Goal: Task Accomplishment & Management: Manage account settings

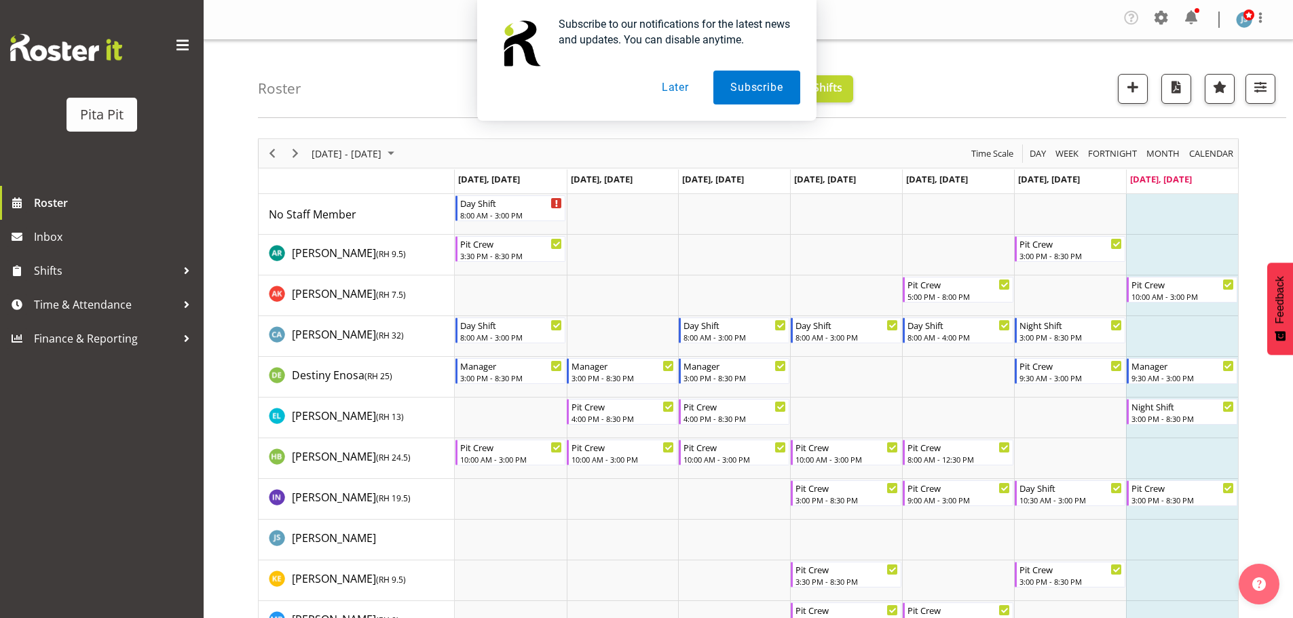
click at [677, 83] on button "Later" at bounding box center [675, 88] width 61 height 34
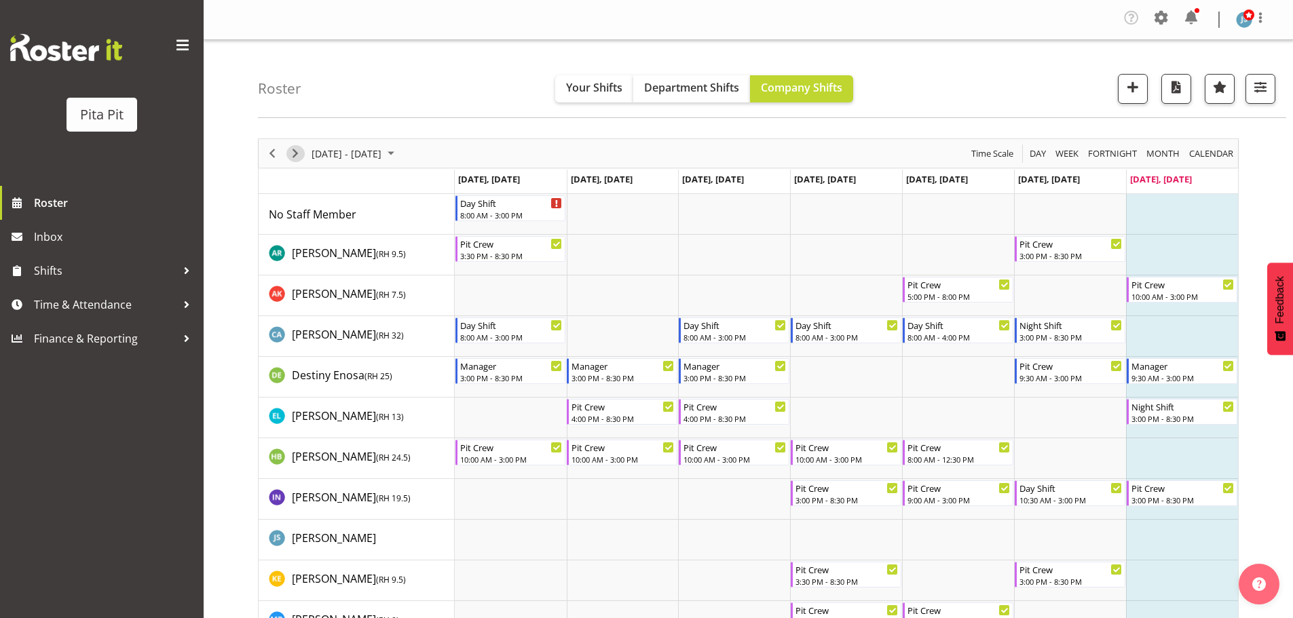
click at [295, 153] on span "Next" at bounding box center [295, 153] width 16 height 17
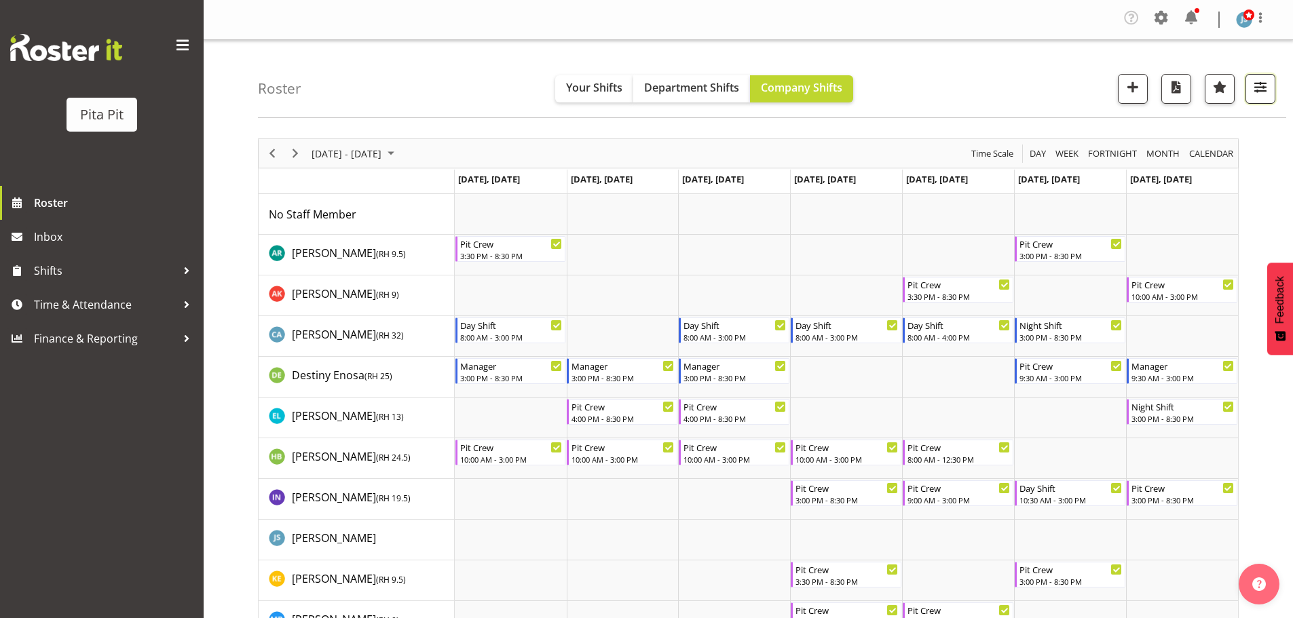
click at [1267, 90] on span "button" at bounding box center [1261, 87] width 18 height 18
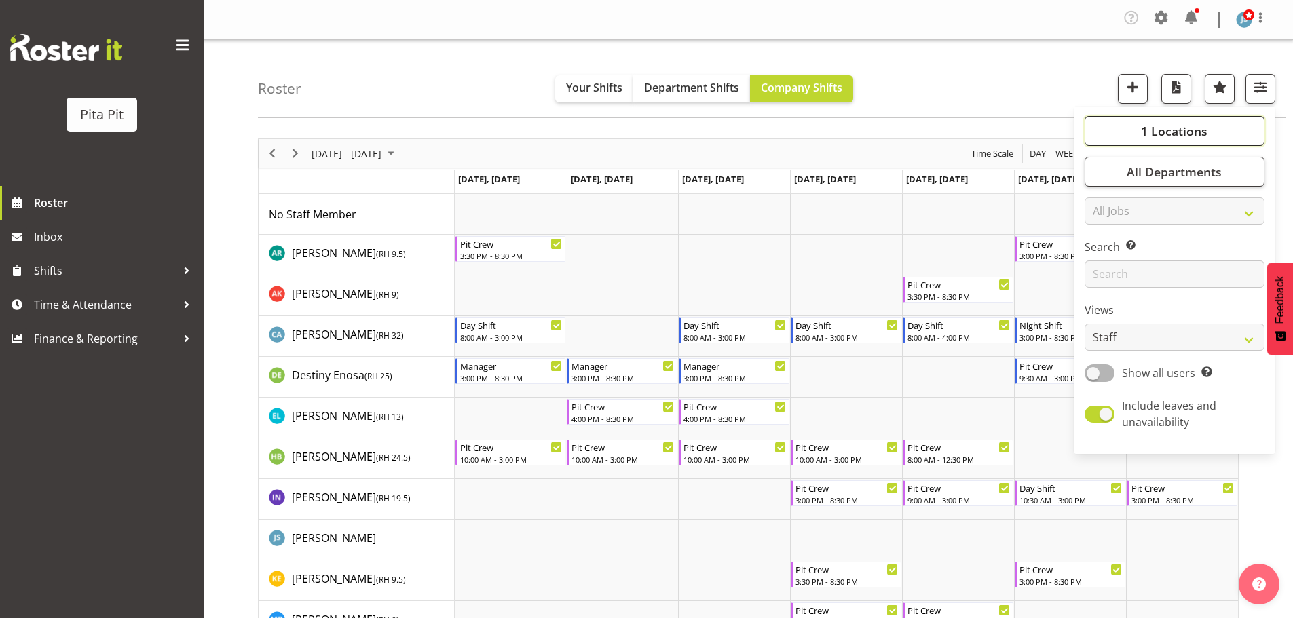
click at [1186, 131] on span "1 Locations" at bounding box center [1174, 131] width 67 height 16
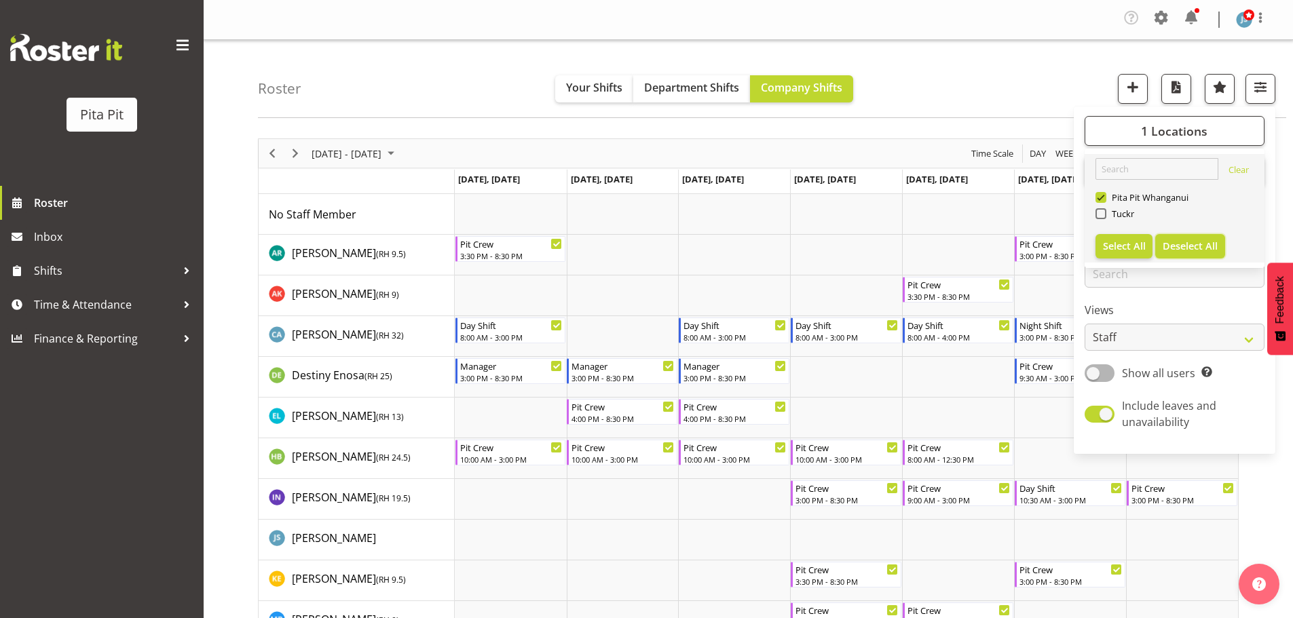
click at [1178, 244] on span "Deselect All" at bounding box center [1190, 246] width 55 height 13
checkbox input "false"
click at [1131, 215] on span "Tuckr" at bounding box center [1120, 213] width 29 height 11
click at [1104, 215] on input "Tuckr" at bounding box center [1099, 214] width 9 height 9
checkbox input "true"
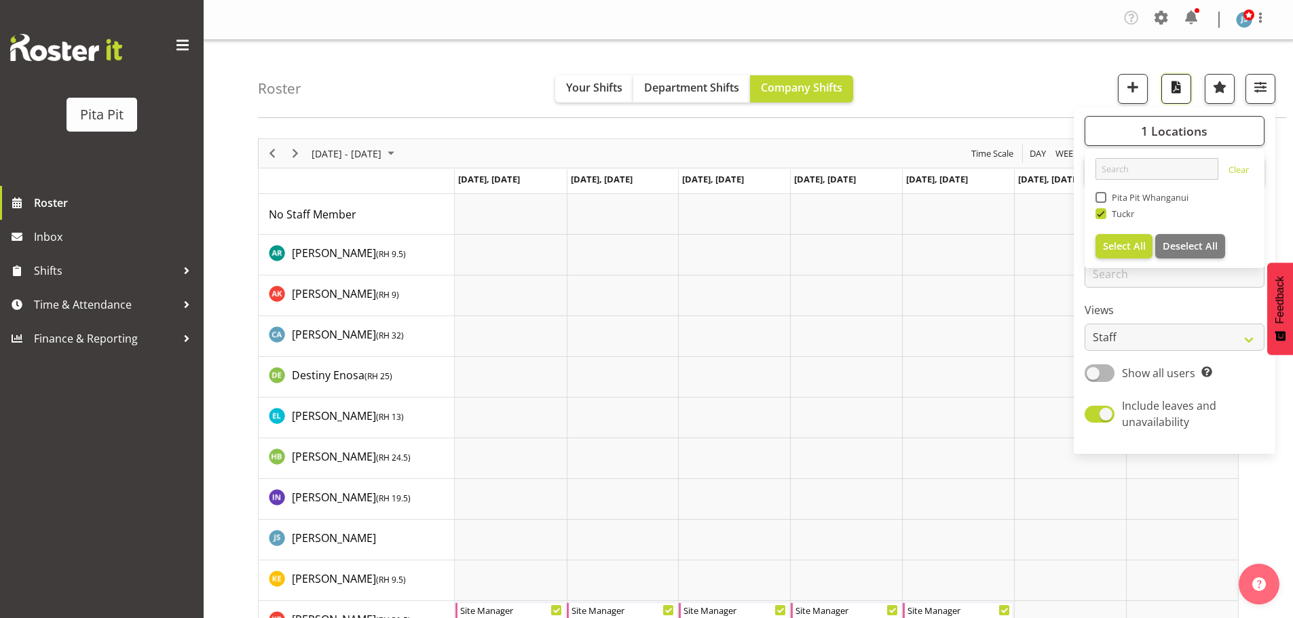
click at [1176, 88] on span "button" at bounding box center [1176, 87] width 18 height 18
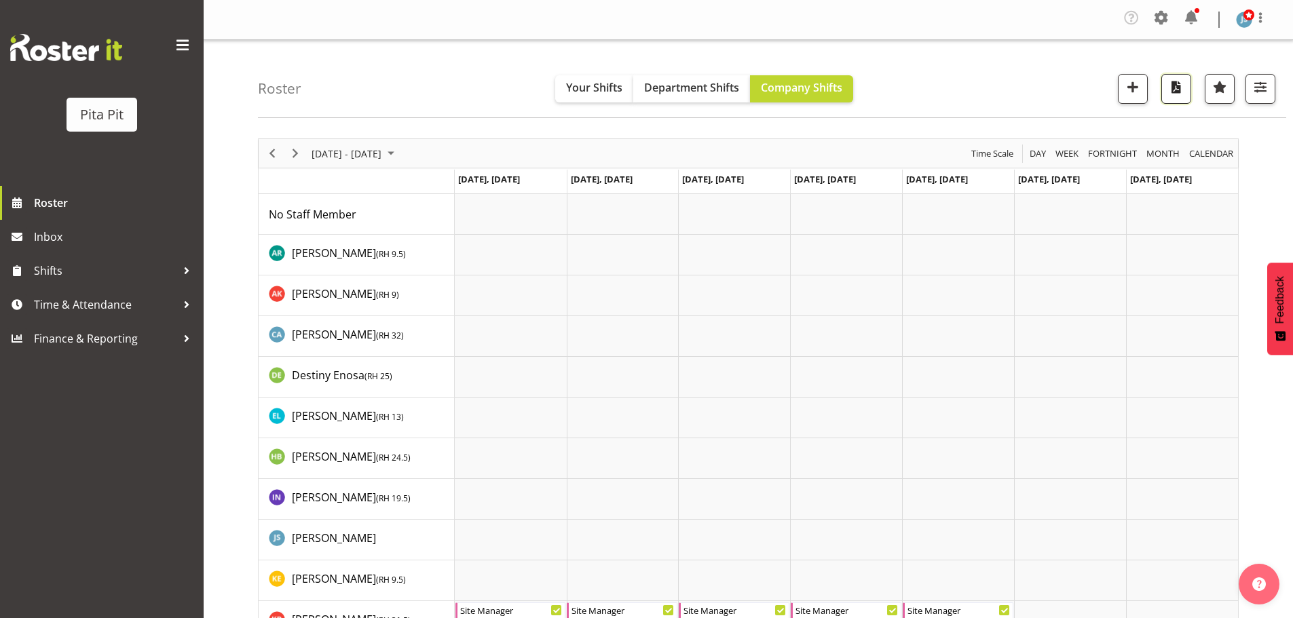
click at [1178, 91] on span "button" at bounding box center [1176, 87] width 18 height 18
click at [1255, 86] on span "button" at bounding box center [1261, 87] width 18 height 18
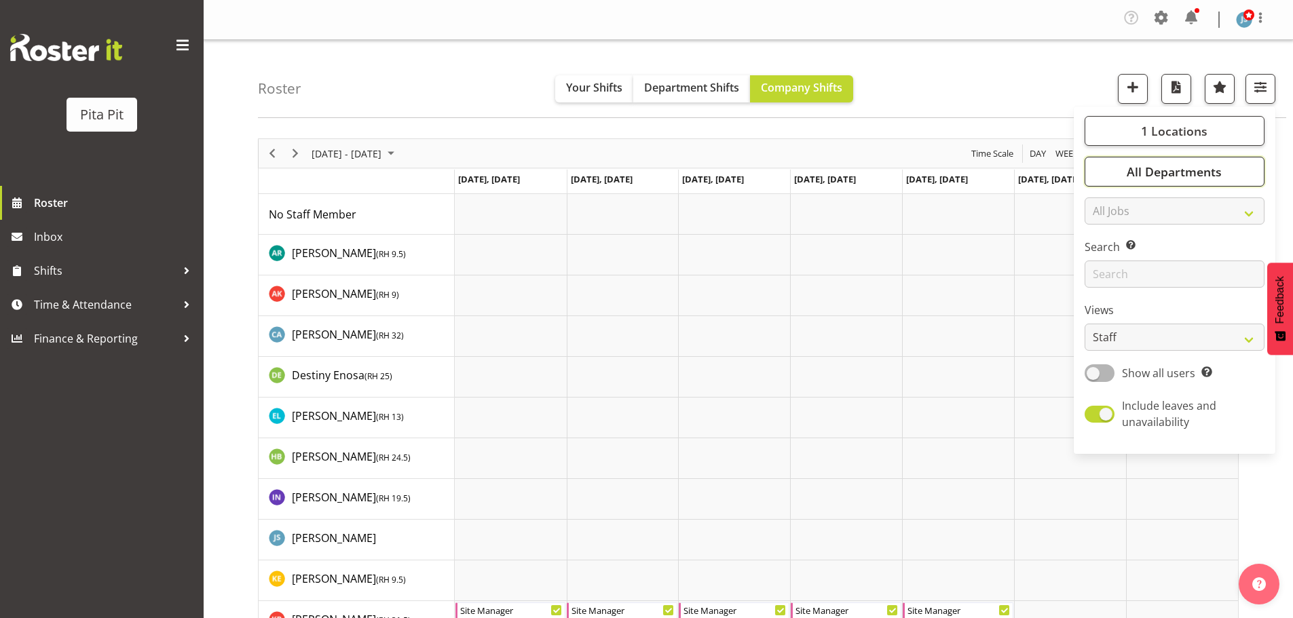
click at [1199, 174] on span "All Departments" at bounding box center [1174, 172] width 95 height 16
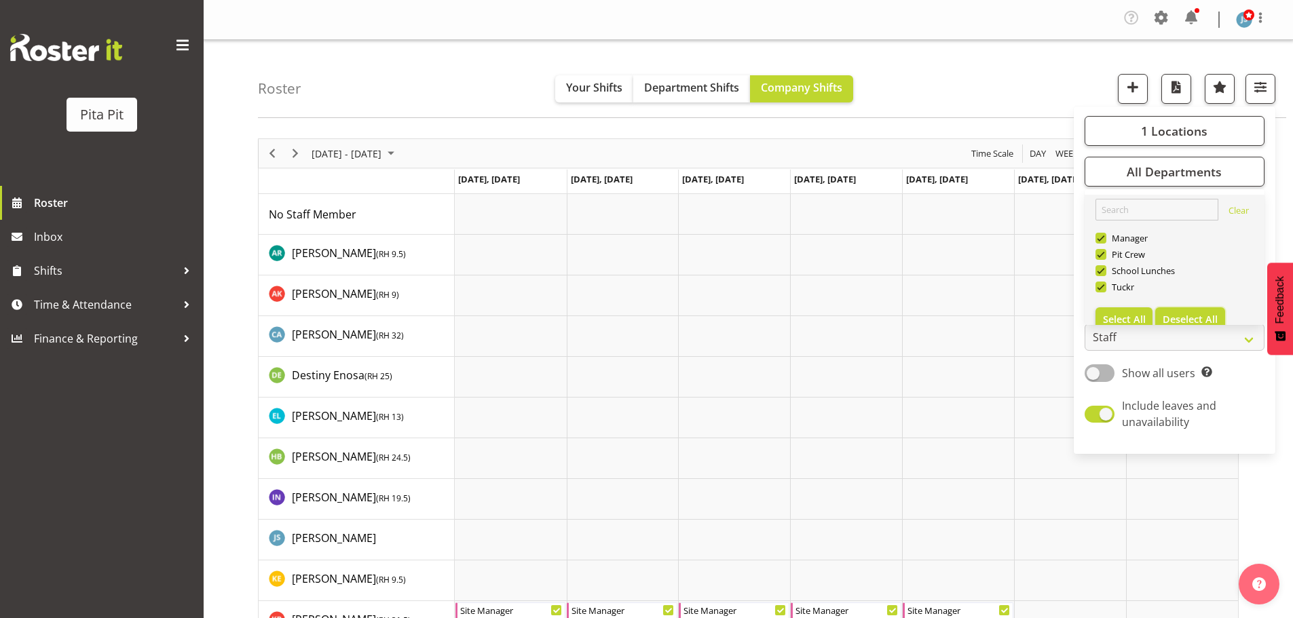
click at [1188, 315] on span "Deselect All" at bounding box center [1190, 319] width 55 height 13
checkbox input "false"
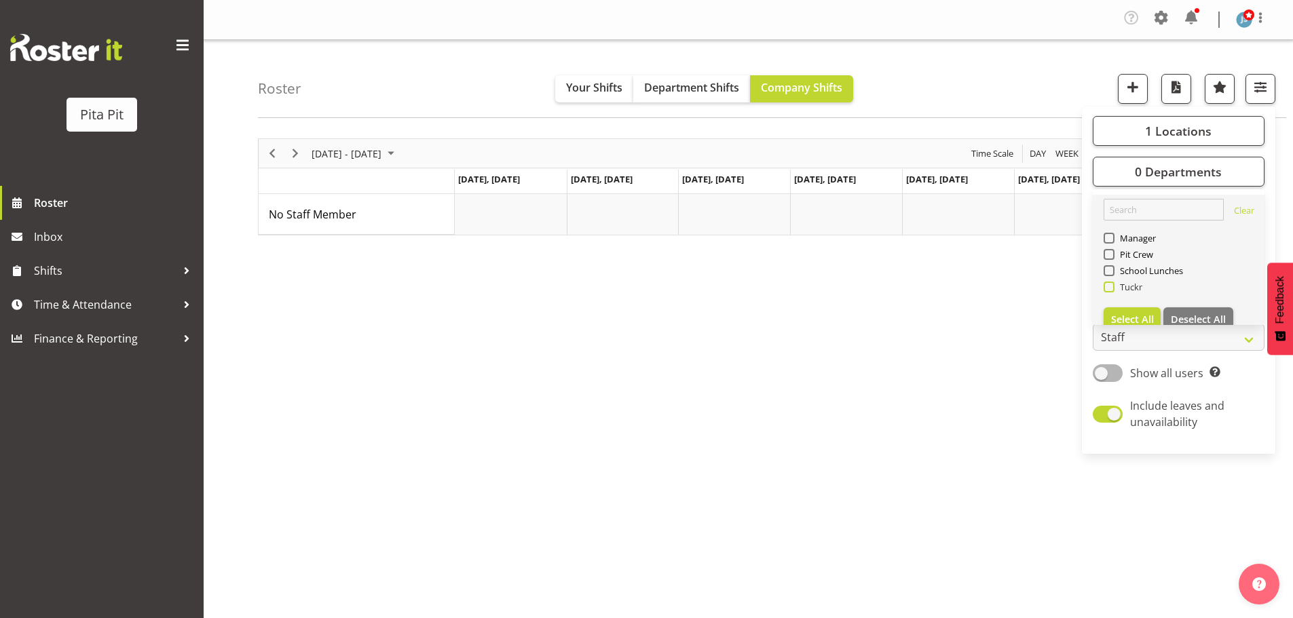
click at [1127, 288] on span "Tuckr" at bounding box center [1128, 287] width 29 height 11
click at [1112, 288] on input "Tuckr" at bounding box center [1108, 287] width 9 height 9
checkbox input "true"
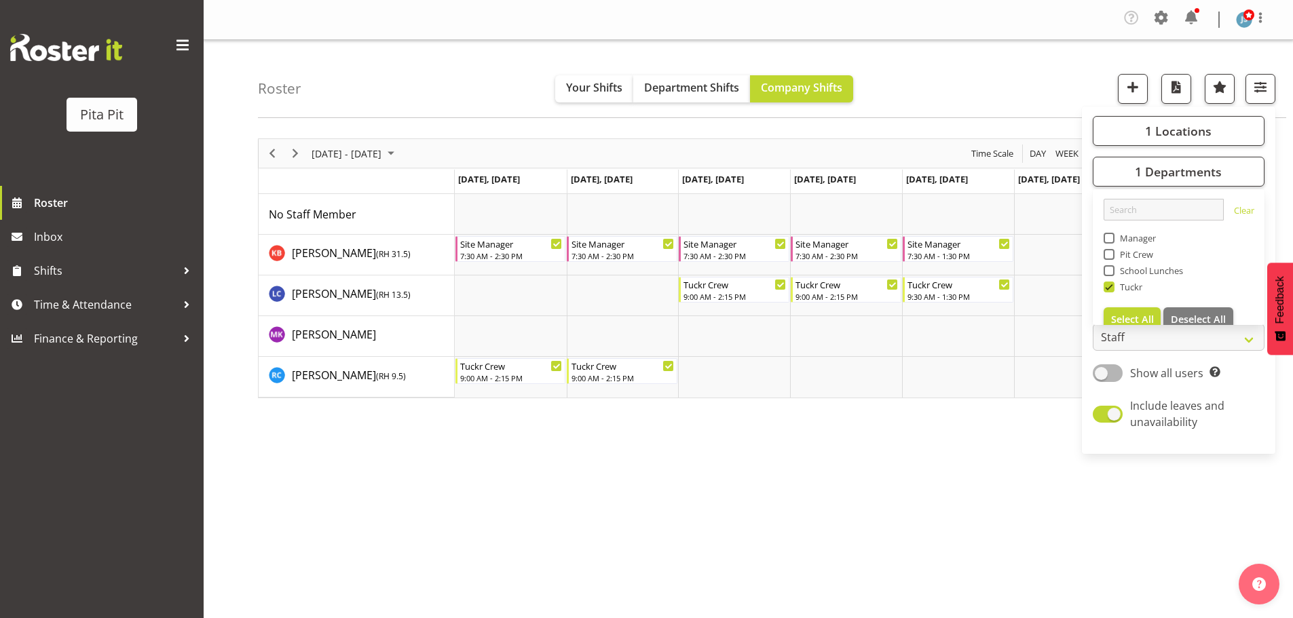
click at [999, 43] on div "Roster Your Shifts Department Shifts Company Shifts 1 Locations [GEOGRAPHIC_DAT…" at bounding box center [772, 79] width 1028 height 78
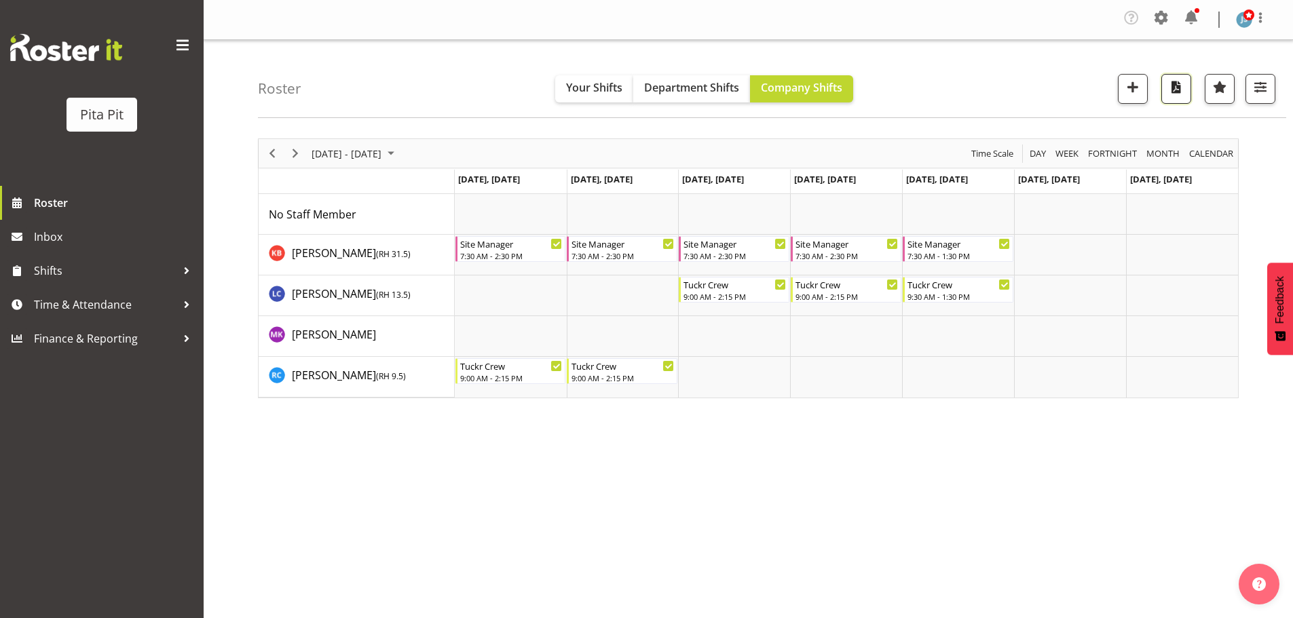
click at [1176, 86] on span "button" at bounding box center [1176, 87] width 18 height 18
click at [295, 153] on span "Next" at bounding box center [295, 153] width 16 height 17
click at [1176, 88] on span "button" at bounding box center [1176, 87] width 18 height 18
